Goal: Task Accomplishment & Management: Manage account settings

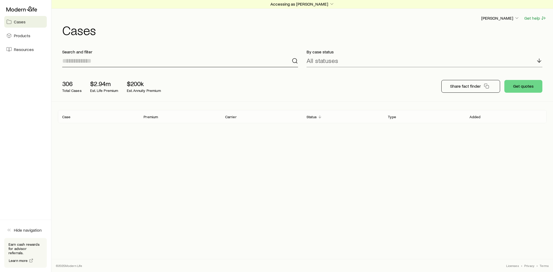
click at [94, 61] on input at bounding box center [180, 61] width 236 height 13
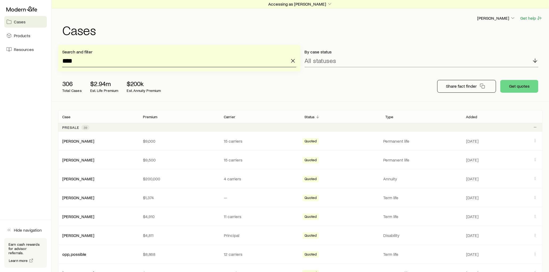
click at [85, 61] on input "****" at bounding box center [179, 61] width 234 height 13
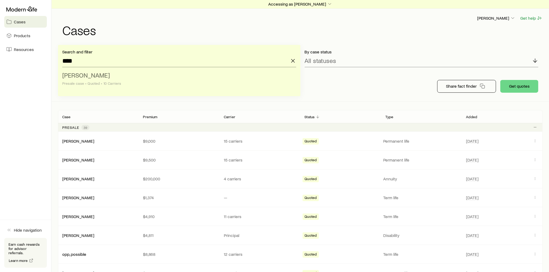
click at [92, 80] on li "[PERSON_NAME] case • Quoted • 10 Carriers" at bounding box center [177, 79] width 231 height 20
type input "**********"
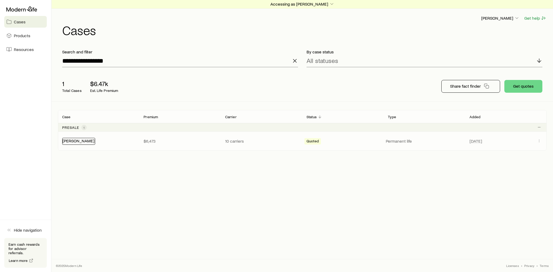
click at [86, 143] on link "[PERSON_NAME]" at bounding box center [78, 140] width 32 height 5
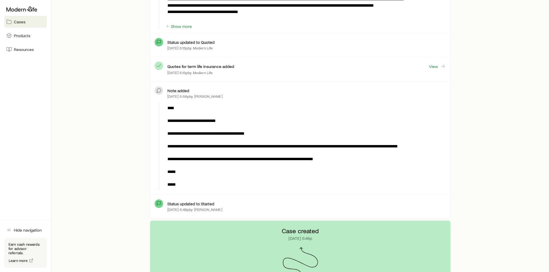
scroll to position [295, 0]
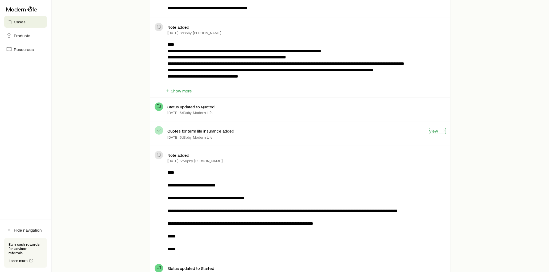
click at [435, 132] on link "View" at bounding box center [437, 131] width 17 height 6
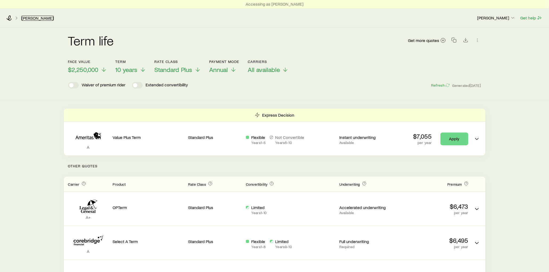
click at [32, 17] on link "[PERSON_NAME]" at bounding box center [37, 18] width 32 height 5
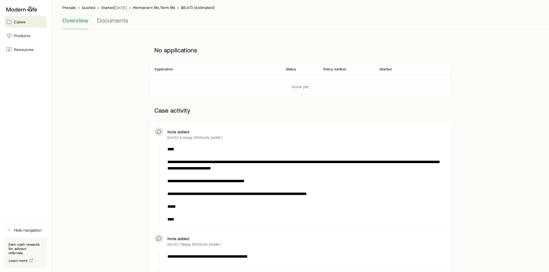
scroll to position [30, 0]
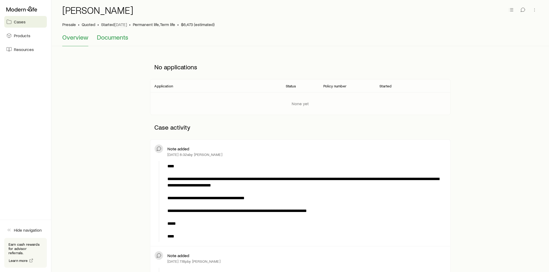
click at [108, 37] on span "Documents" at bounding box center [112, 37] width 31 height 7
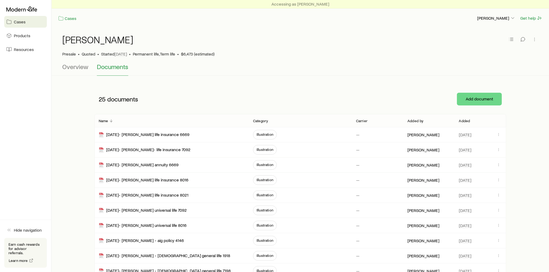
click at [468, 119] on p "Added" at bounding box center [464, 121] width 11 height 4
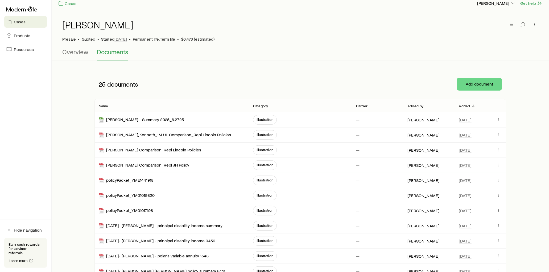
scroll to position [30, 0]
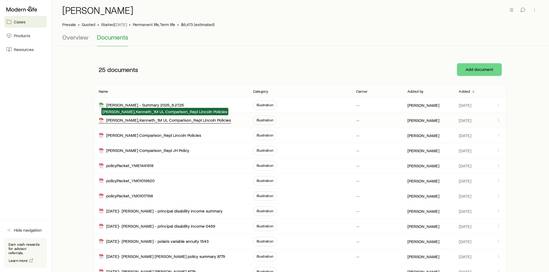
click at [204, 119] on div "[PERSON_NAME], Kenneth_1M UL Comparison_Repl Lincoln Policies" at bounding box center [165, 121] width 132 height 6
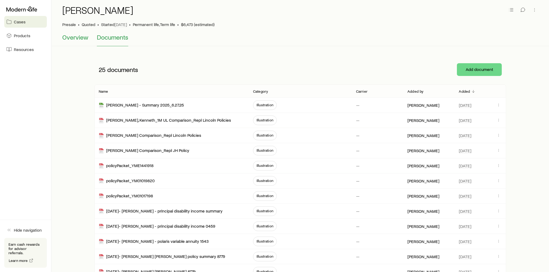
click at [81, 40] on span "Overview" at bounding box center [75, 37] width 26 height 7
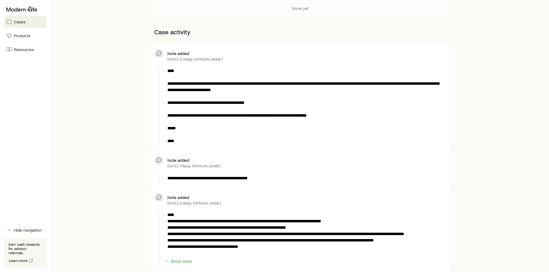
scroll to position [207, 0]
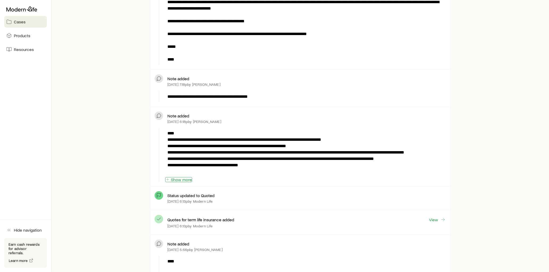
click at [186, 180] on button "Show more" at bounding box center [178, 179] width 27 height 5
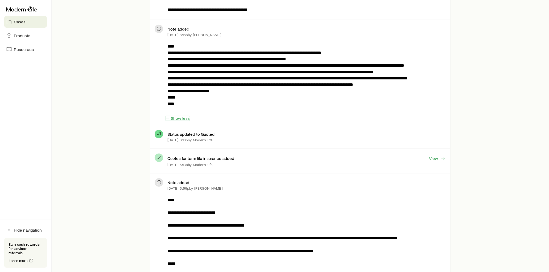
scroll to position [266, 0]
